Goal: Information Seeking & Learning: Learn about a topic

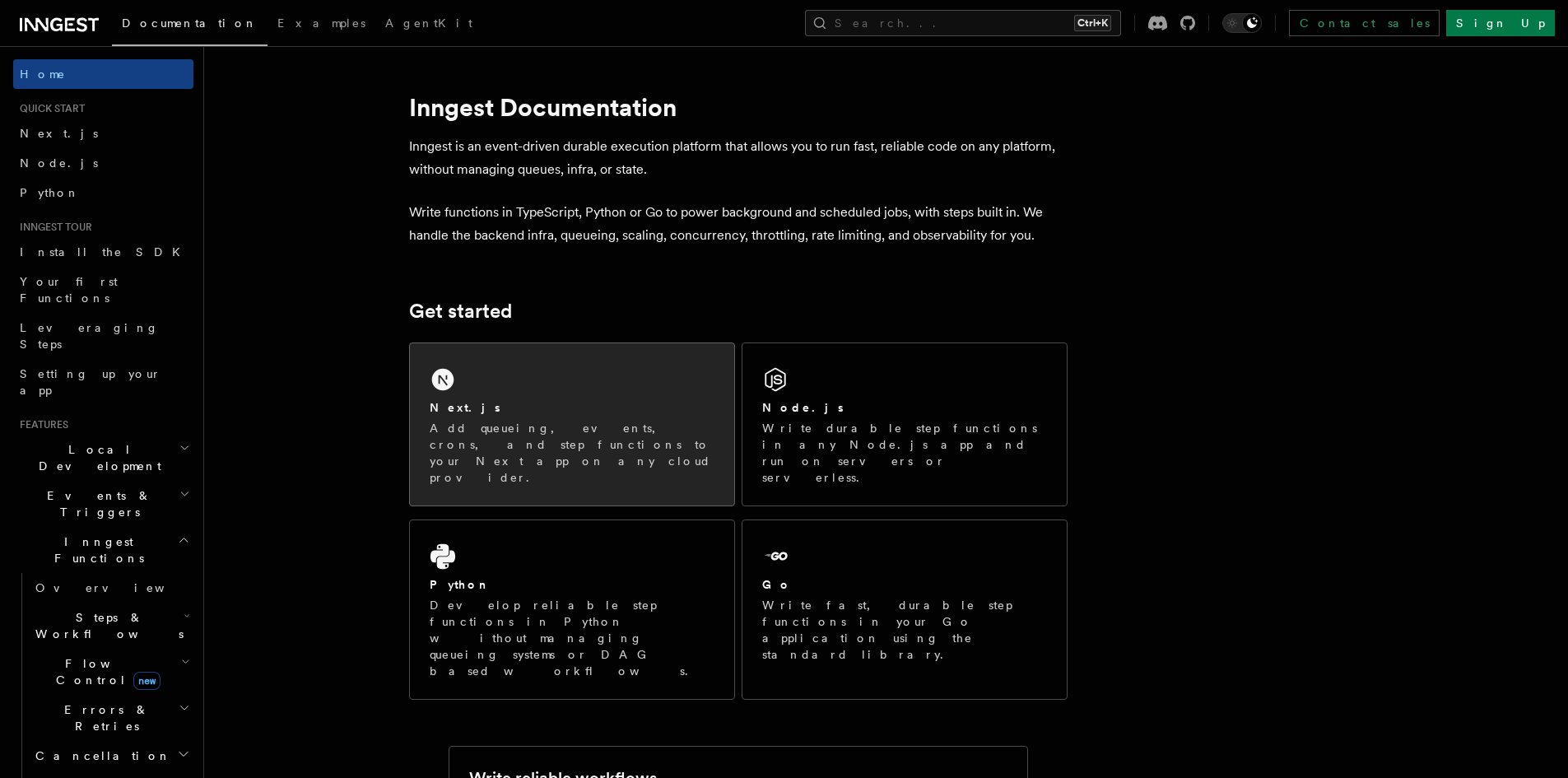
click at [453, 404] on h2 "Next.js" at bounding box center [465, 407] width 71 height 16
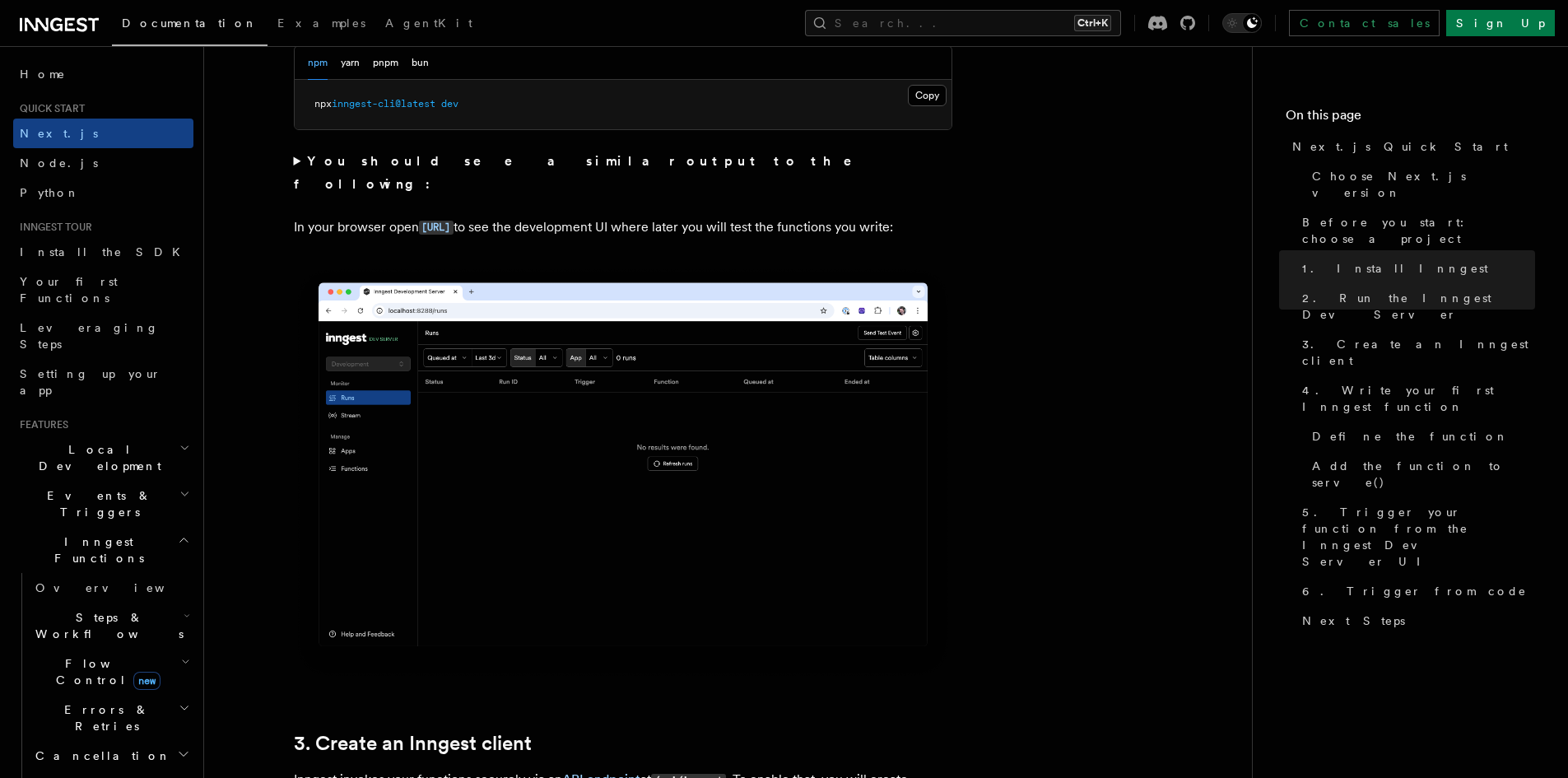
scroll to position [1279, 0]
click at [540, 506] on img at bounding box center [622, 471] width 658 height 414
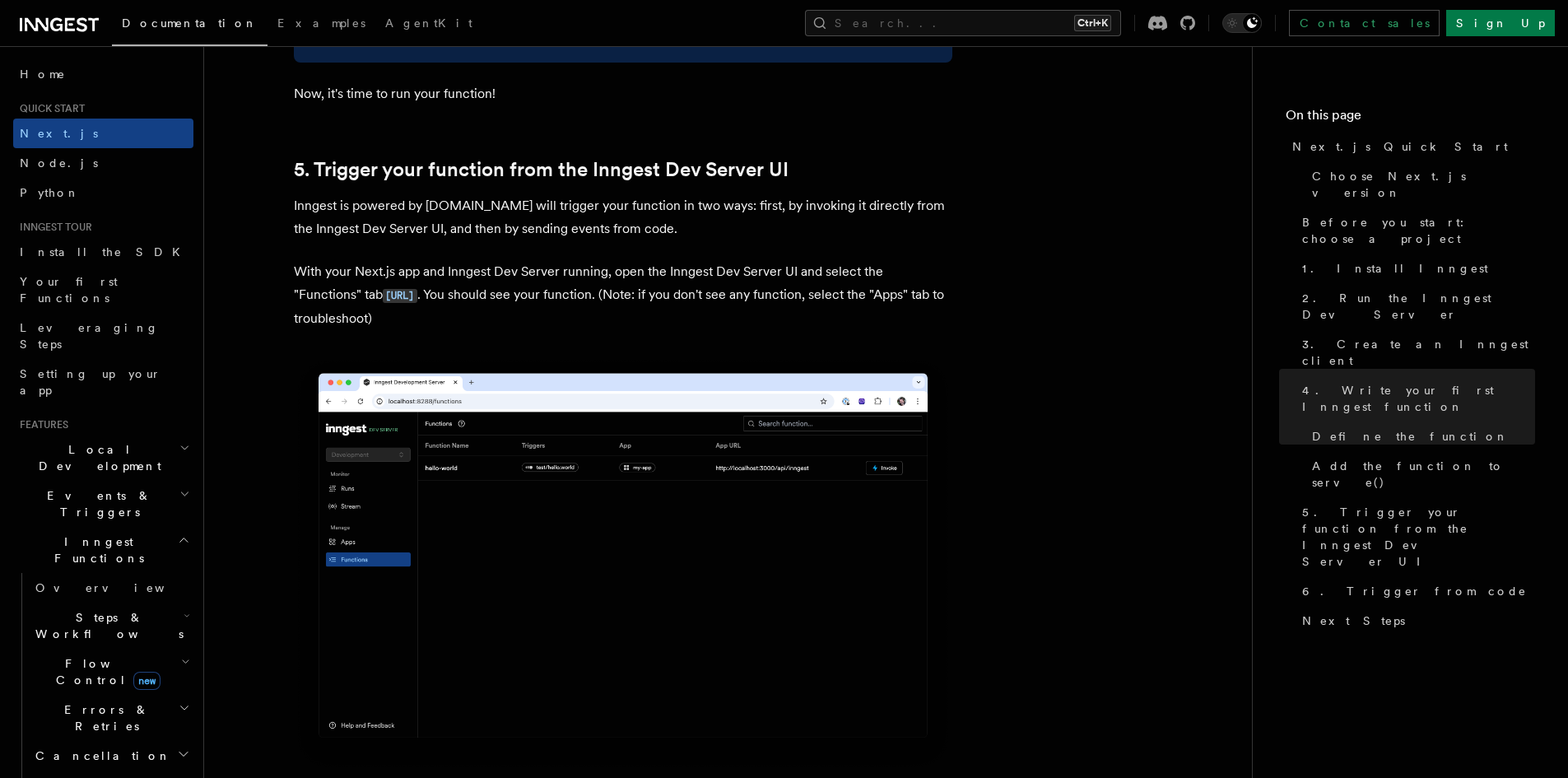
scroll to position [3756, 0]
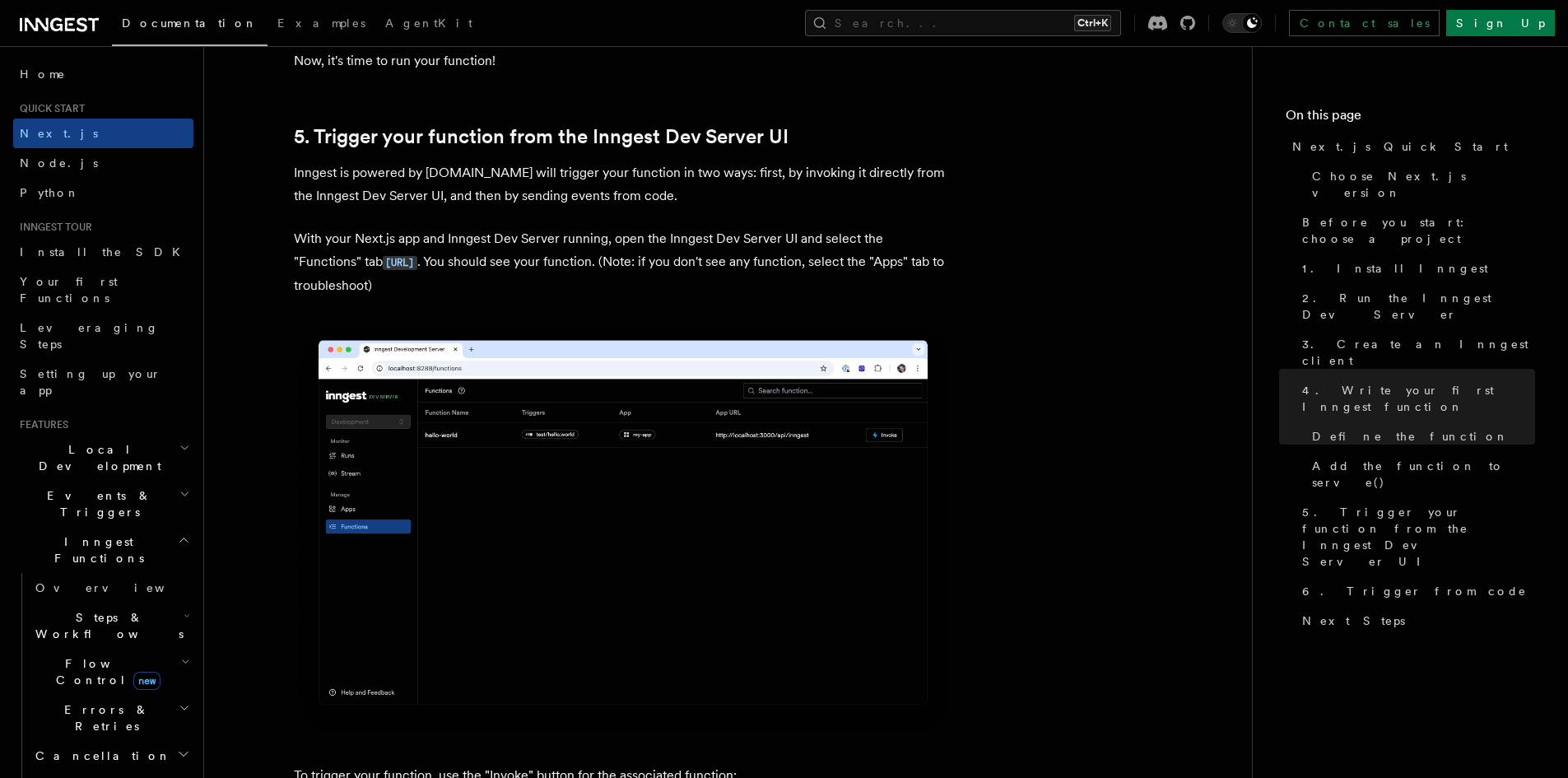
click at [544, 264] on p "With your Next.js app and Inngest Dev Server running, open the Inngest Dev Serv…" at bounding box center [622, 262] width 658 height 70
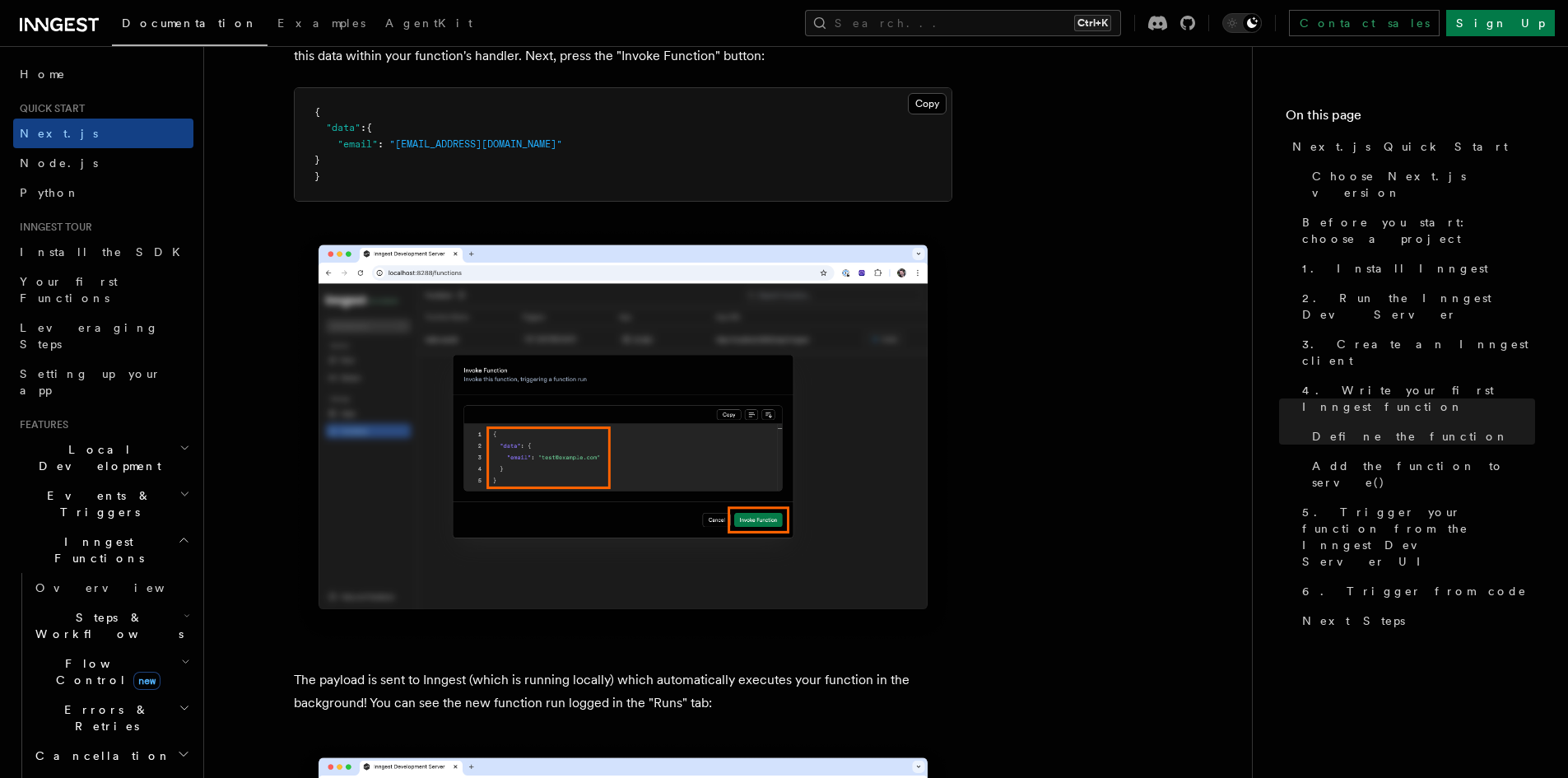
scroll to position [5003, 0]
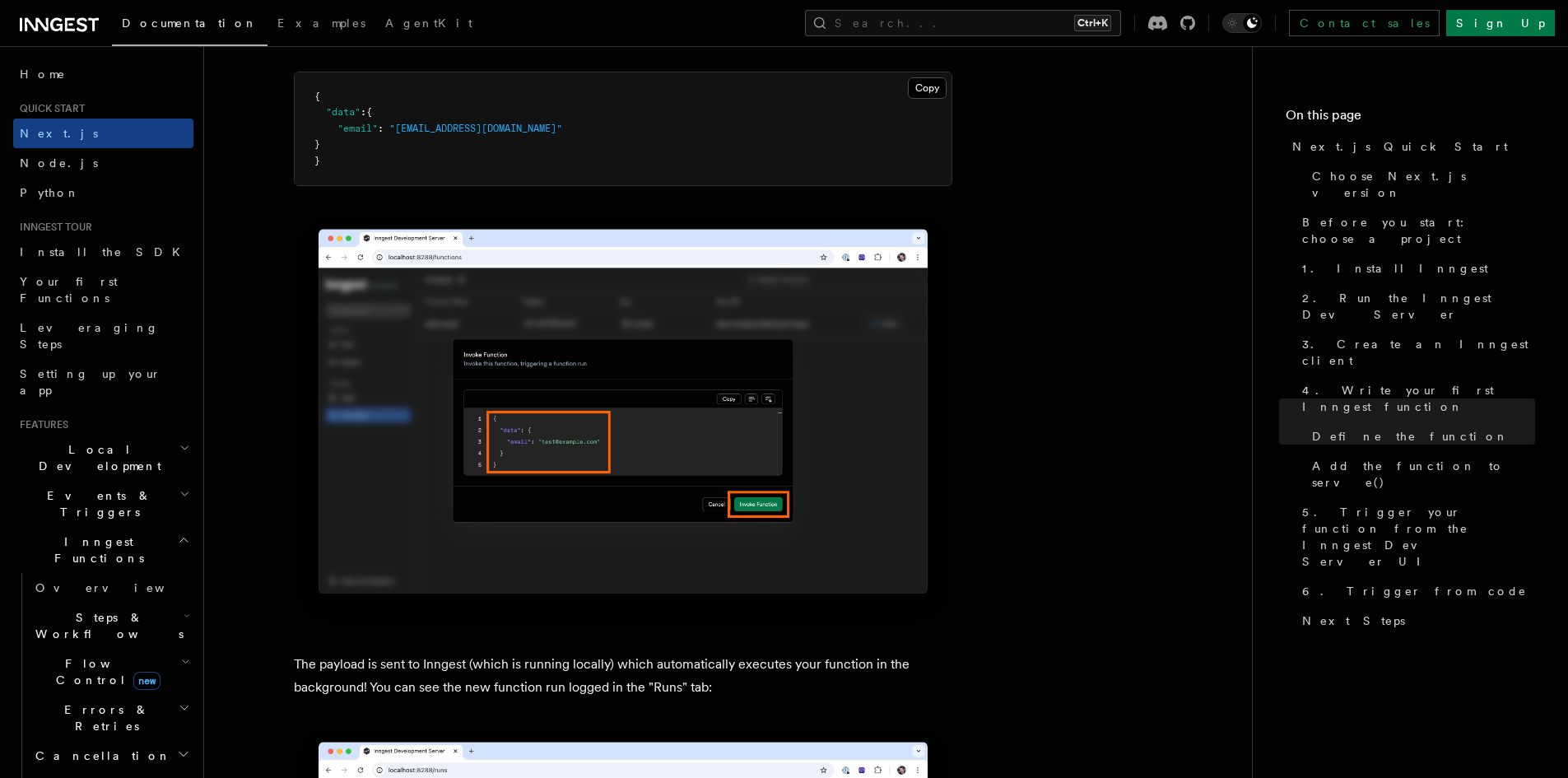
click at [711, 377] on img at bounding box center [622, 419] width 658 height 414
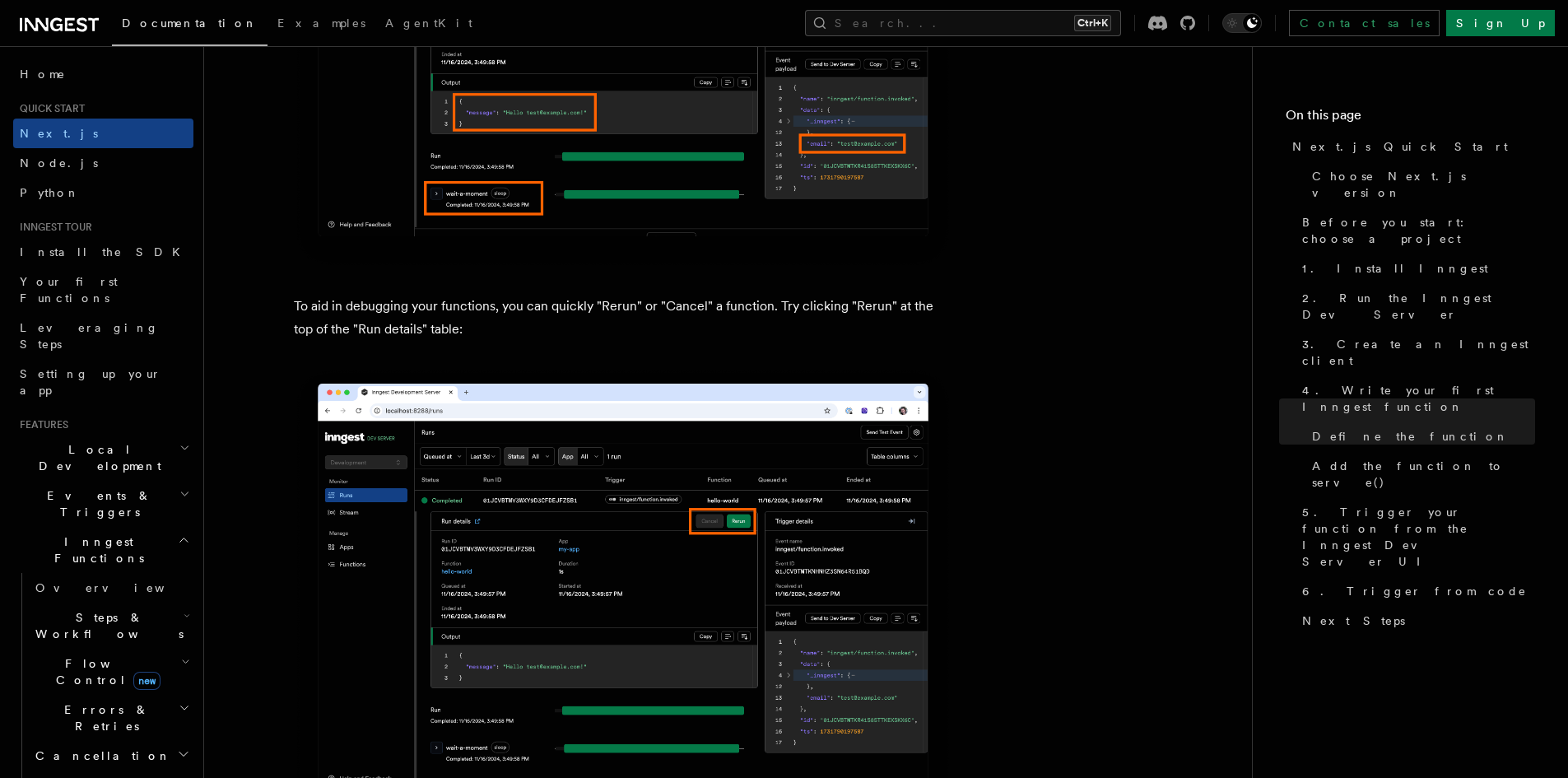
scroll to position [6984, 0]
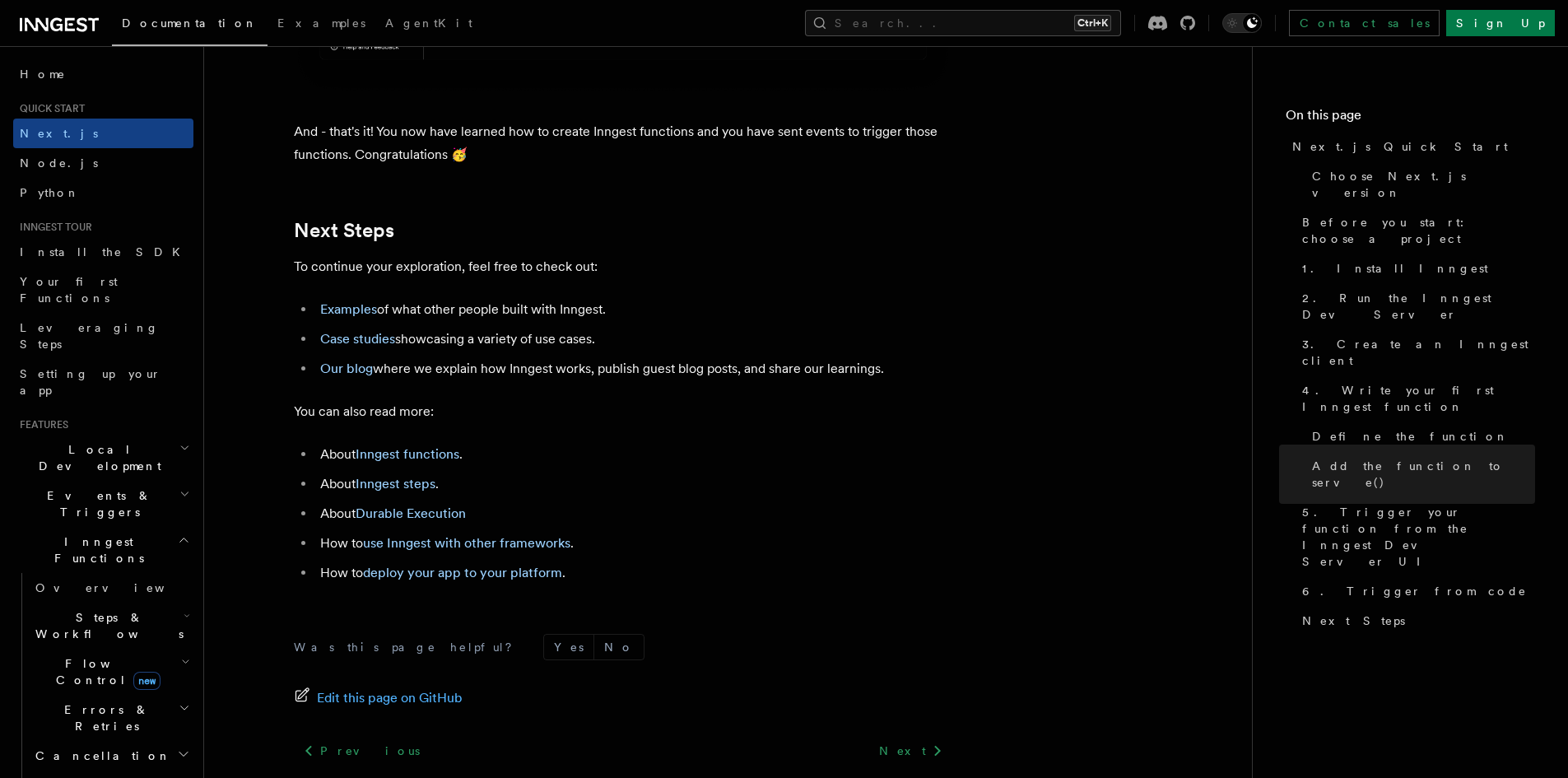
scroll to position [10157, 0]
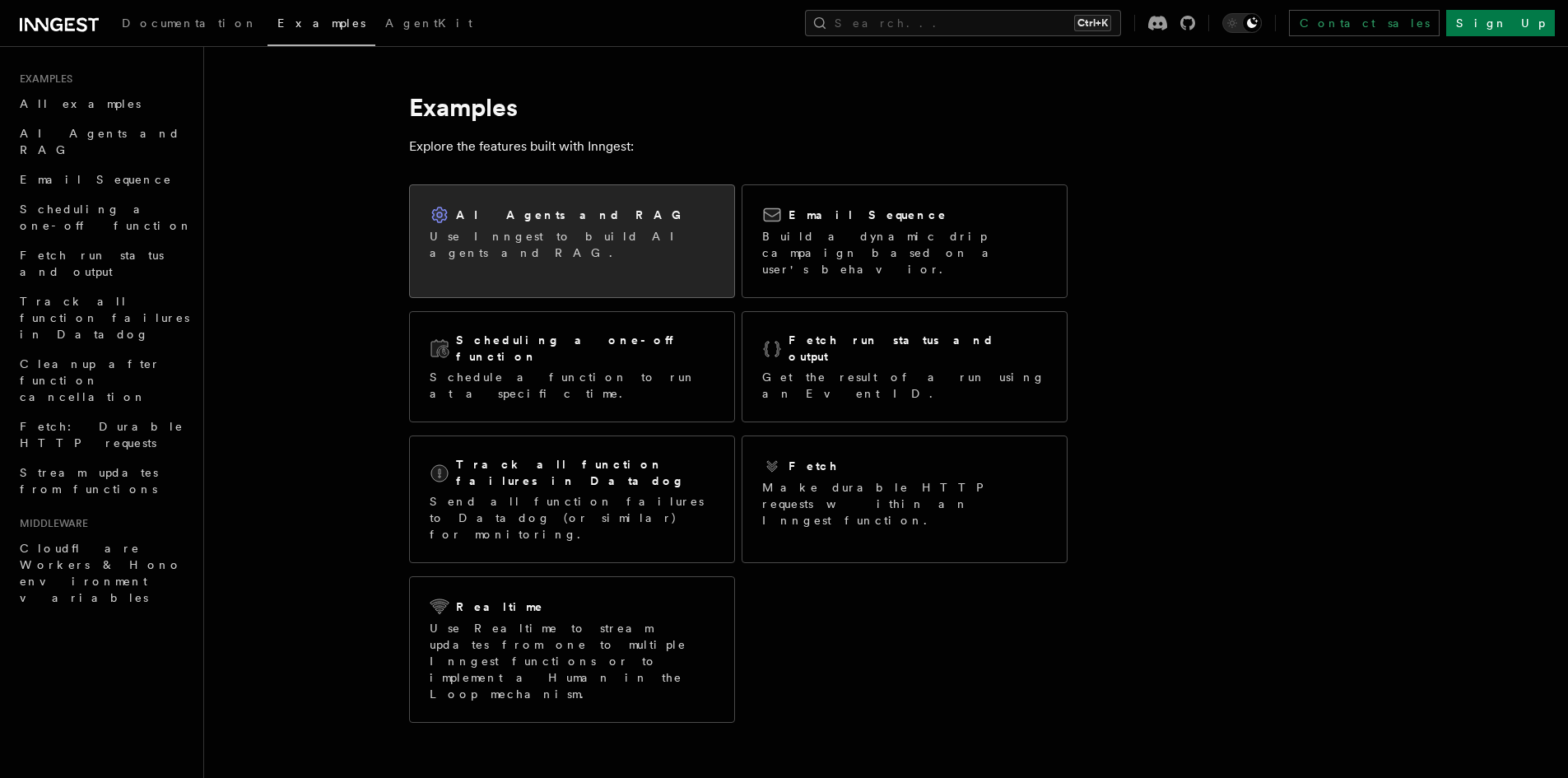
click at [648, 239] on div "AI Agents and RAG Use Inngest to build AI agents and RAG." at bounding box center [571, 233] width 324 height 96
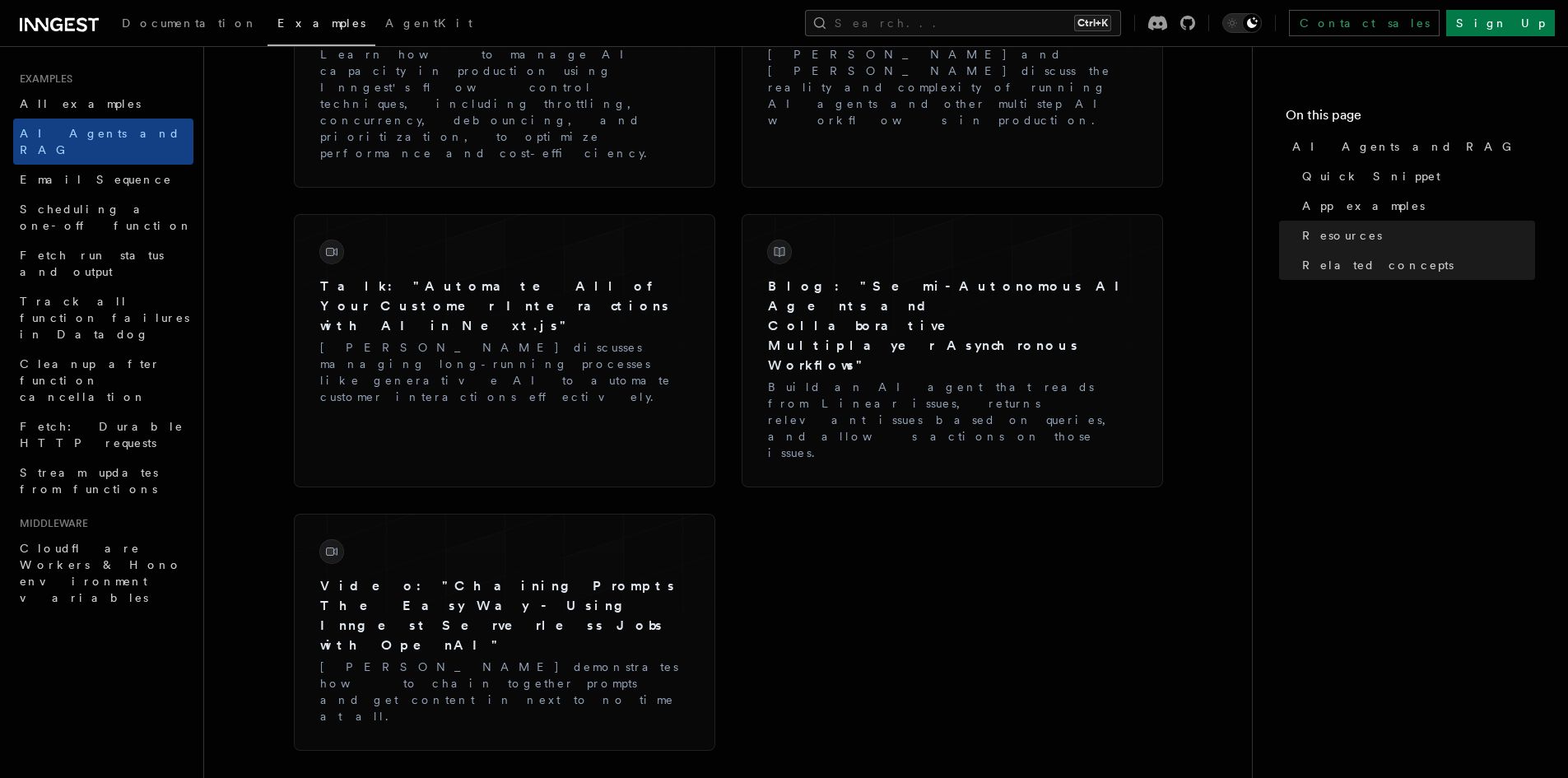
scroll to position [2784, 0]
